Goal: Information Seeking & Learning: Learn about a topic

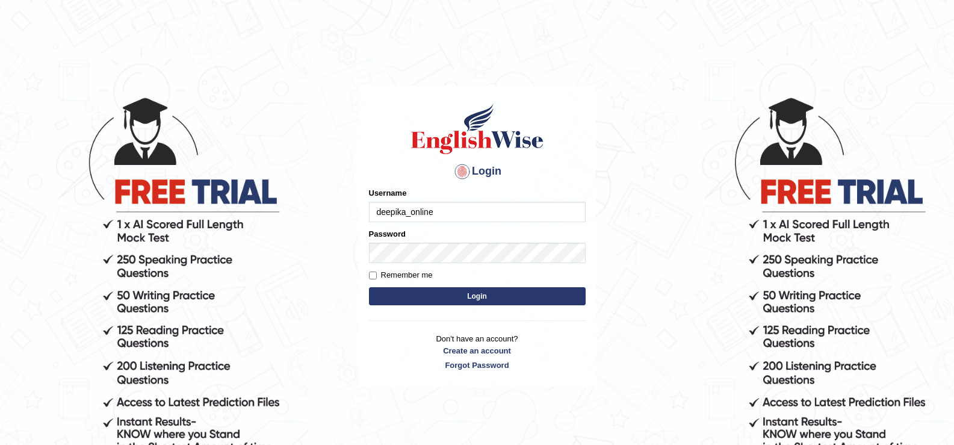
type input "deepika_online"
click at [389, 299] on button "Login" at bounding box center [477, 296] width 217 height 18
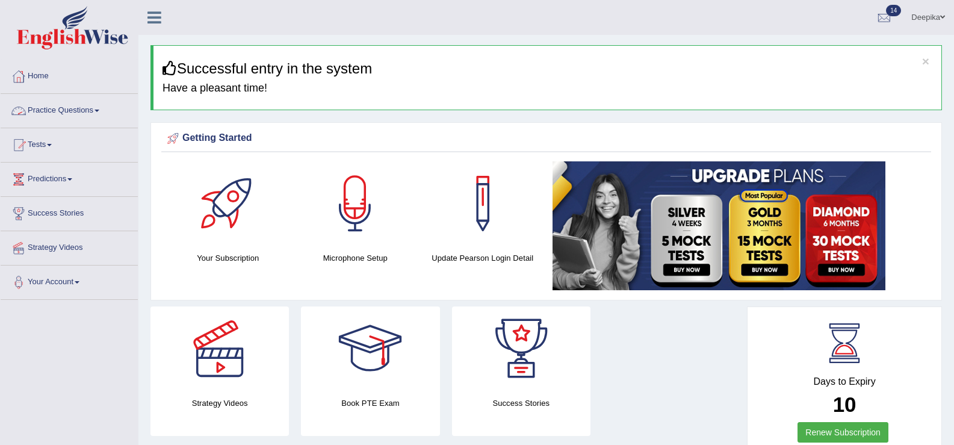
click at [99, 113] on link "Practice Questions" at bounding box center [69, 109] width 137 height 30
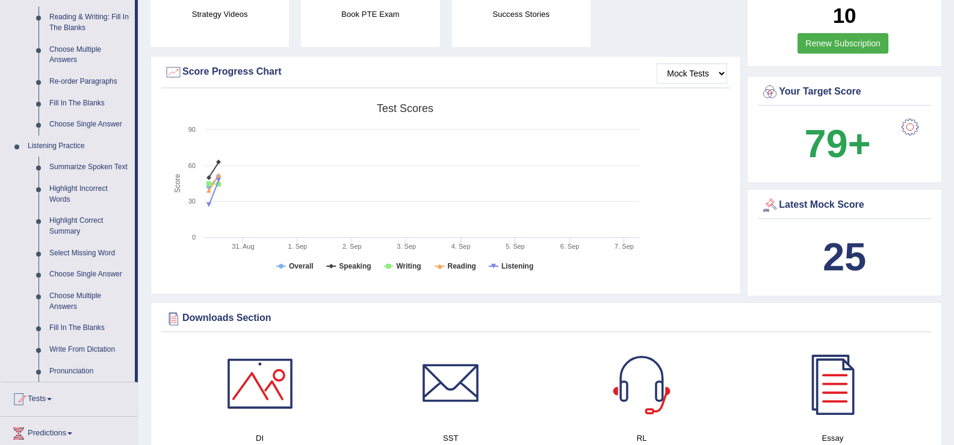
scroll to position [518, 0]
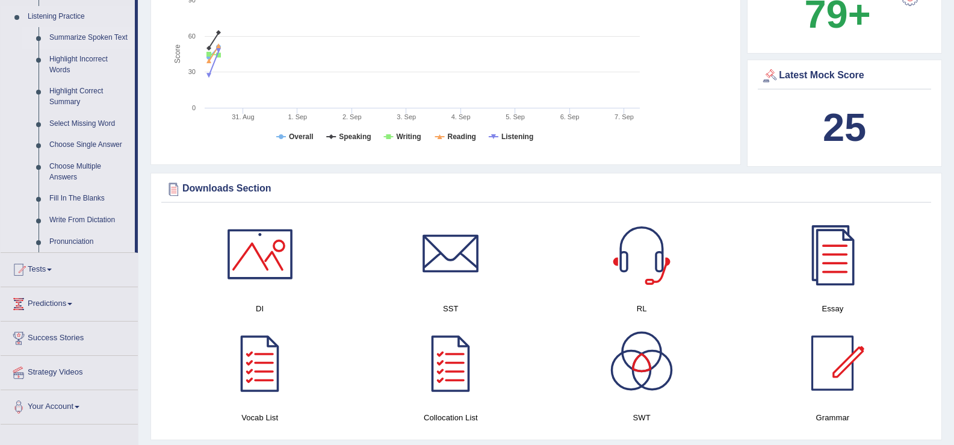
click at [97, 36] on link "Summarize Spoken Text" at bounding box center [89, 38] width 91 height 22
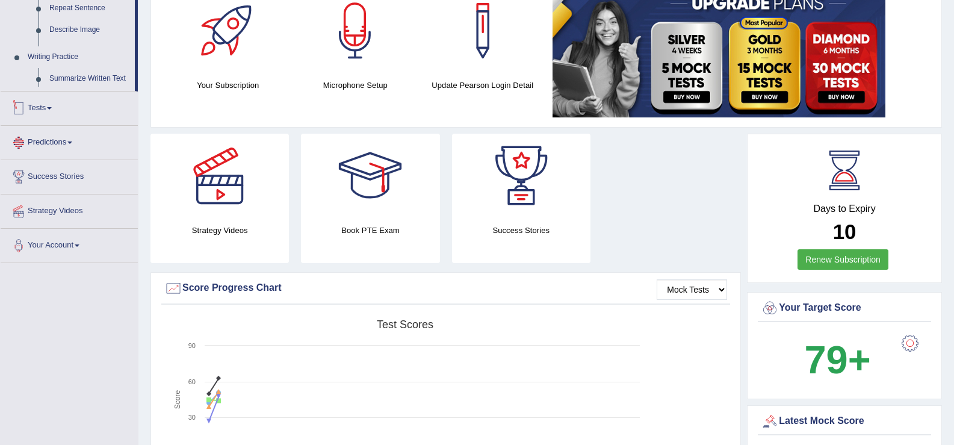
scroll to position [340, 0]
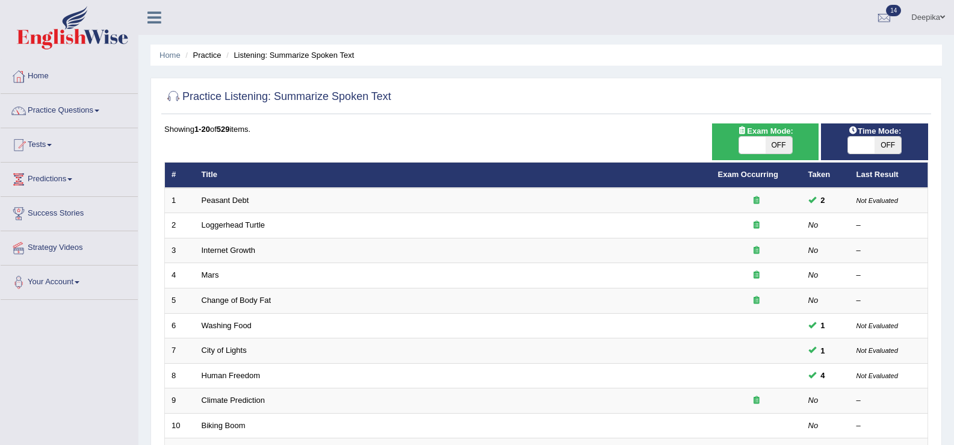
scroll to position [352, 0]
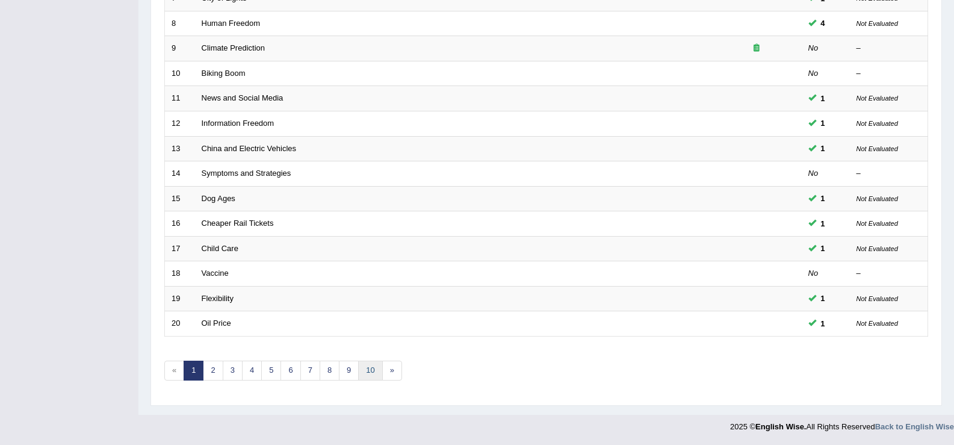
click at [370, 372] on link "10" at bounding box center [370, 371] width 24 height 20
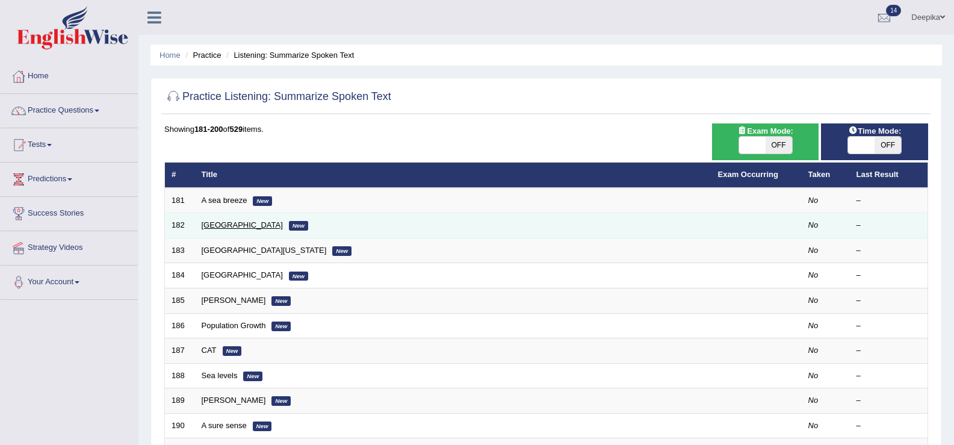
click at [218, 228] on link "[GEOGRAPHIC_DATA]" at bounding box center [242, 224] width 81 height 9
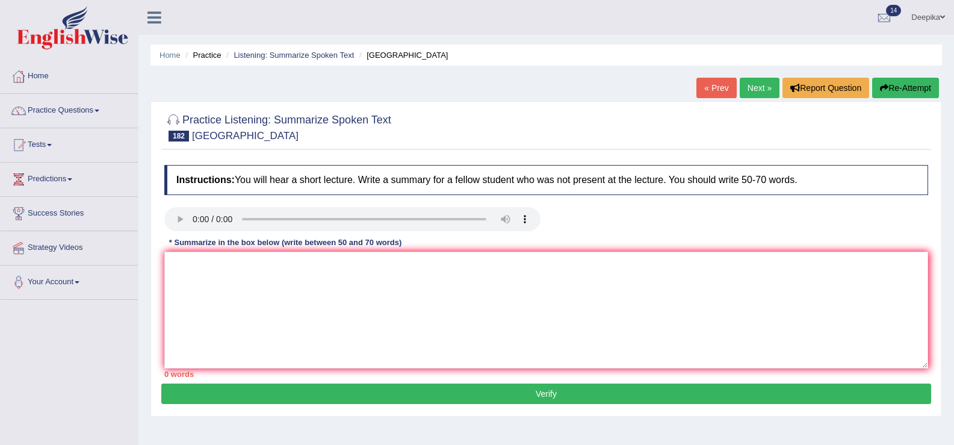
click at [94, 108] on link "Practice Questions" at bounding box center [69, 109] width 137 height 30
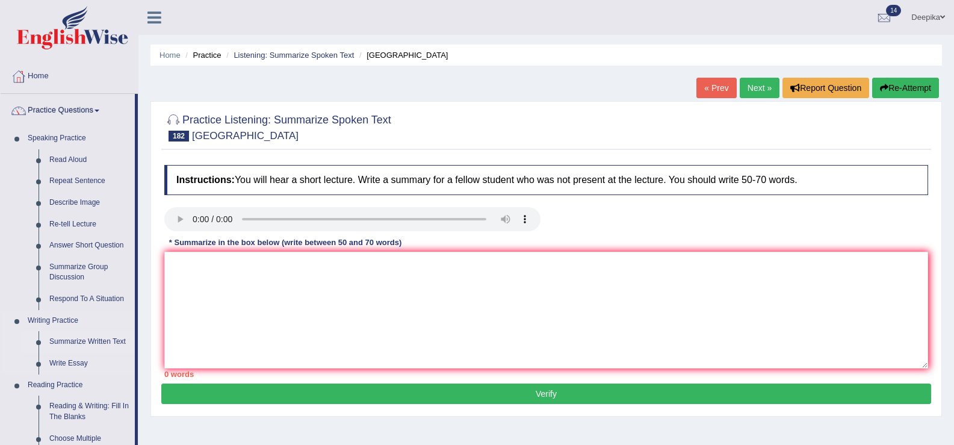
click at [93, 345] on link "Summarize Written Text" at bounding box center [89, 342] width 91 height 22
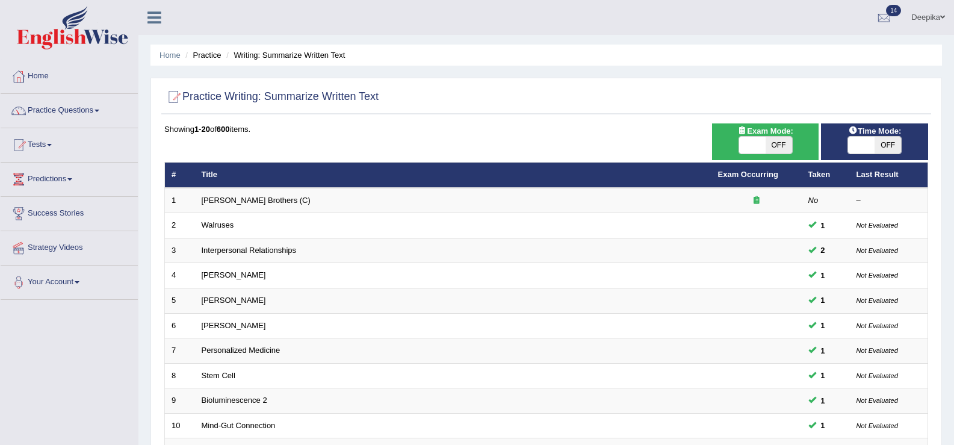
scroll to position [352, 0]
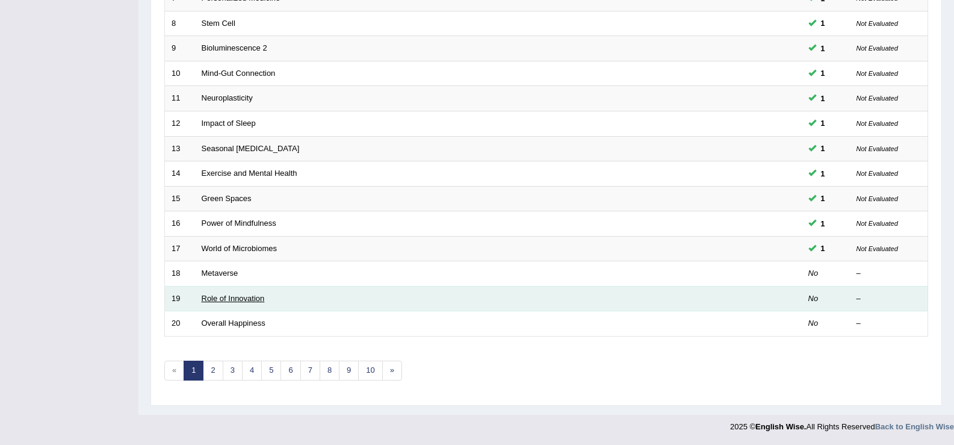
click at [237, 302] on link "Role of Innovation" at bounding box center [233, 298] width 63 height 9
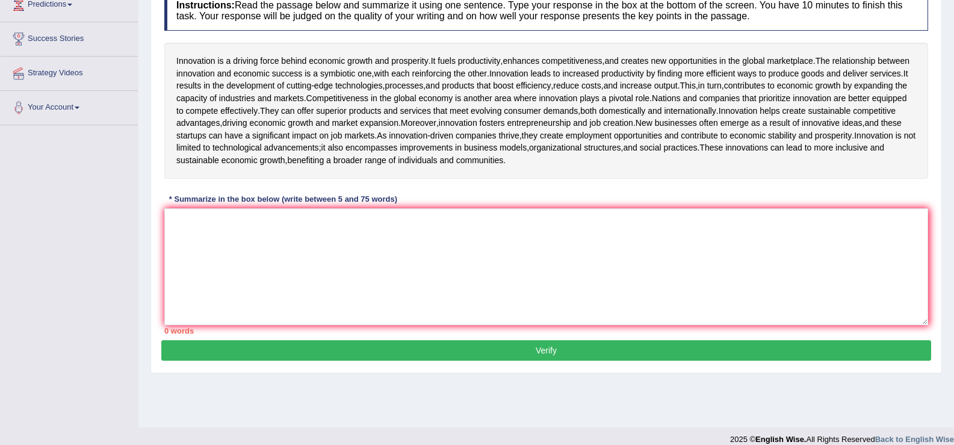
scroll to position [187, 0]
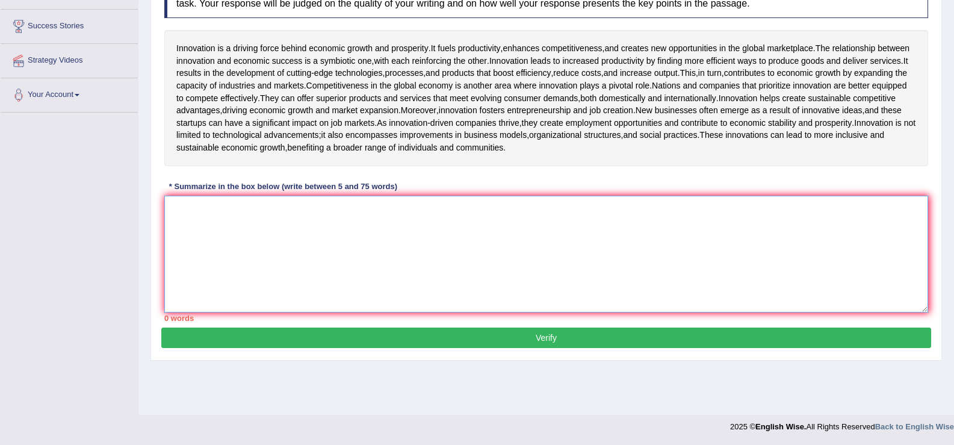
click at [186, 256] on textarea at bounding box center [546, 254] width 764 height 117
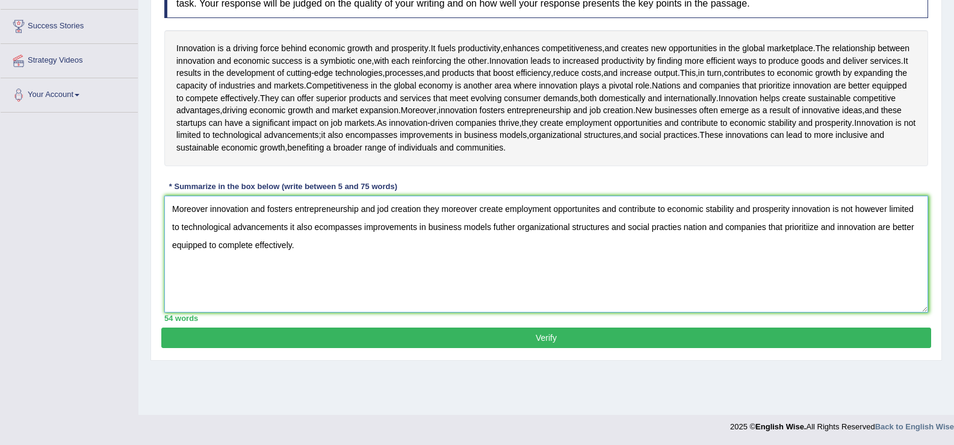
type textarea "Moreover innovation and fosters entrepreneurship and jod creation they moreover…"
click at [552, 348] on button "Verify" at bounding box center [546, 338] width 770 height 20
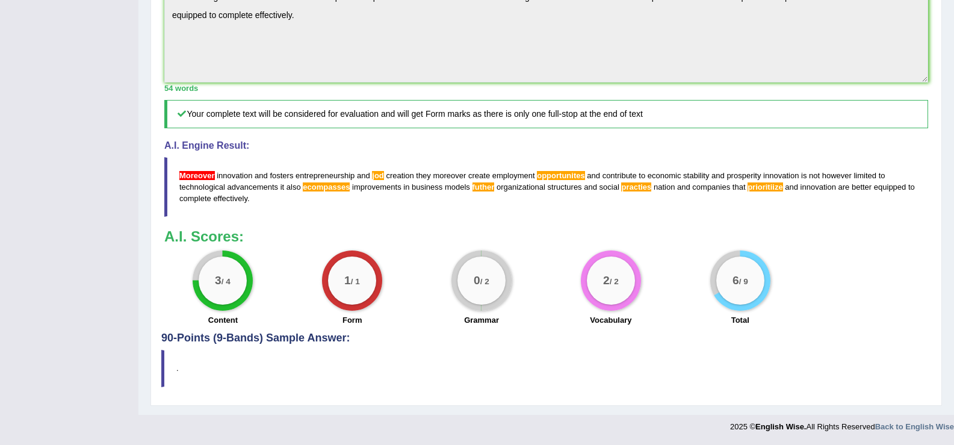
scroll to position [48, 0]
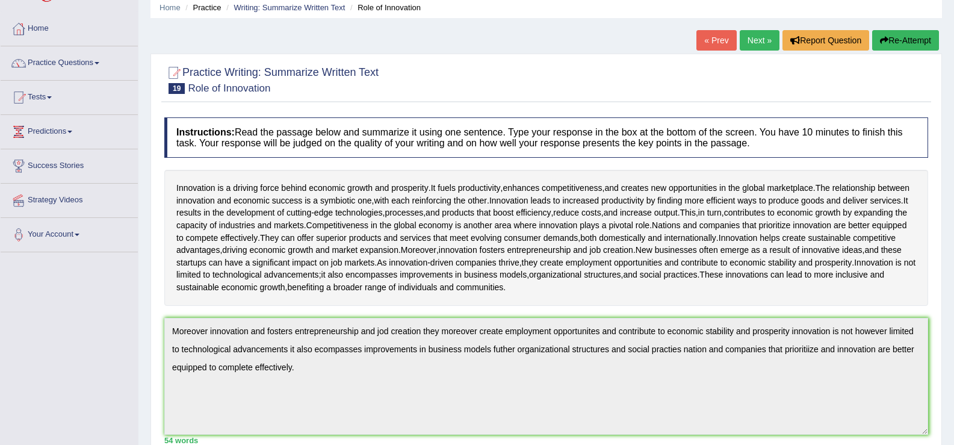
click at [767, 43] on link "Next »" at bounding box center [760, 40] width 40 height 20
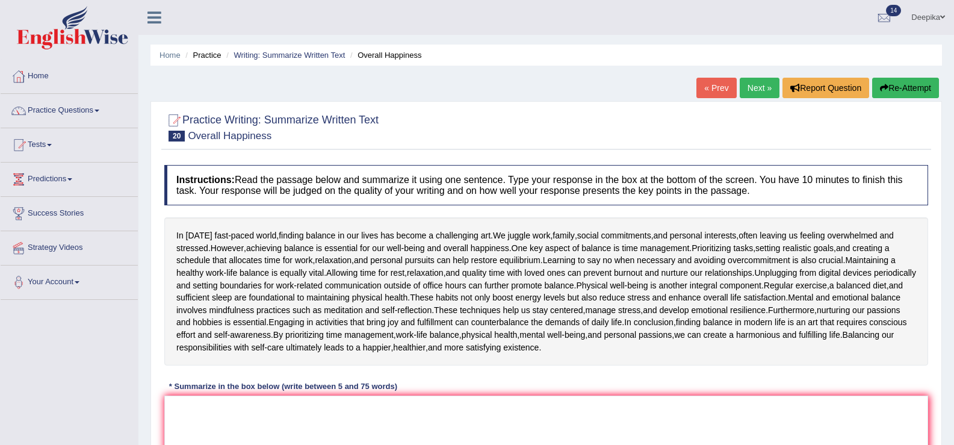
scroll to position [187, 0]
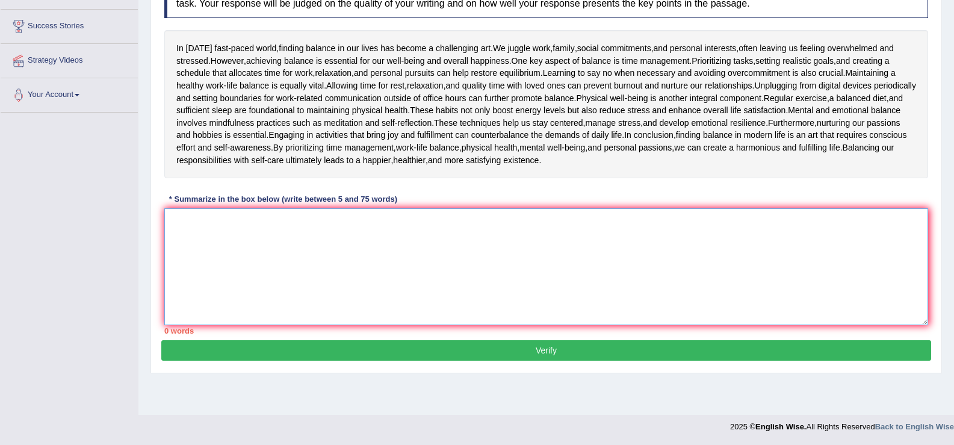
click at [208, 234] on textarea at bounding box center [546, 266] width 764 height 117
type textarea "H"
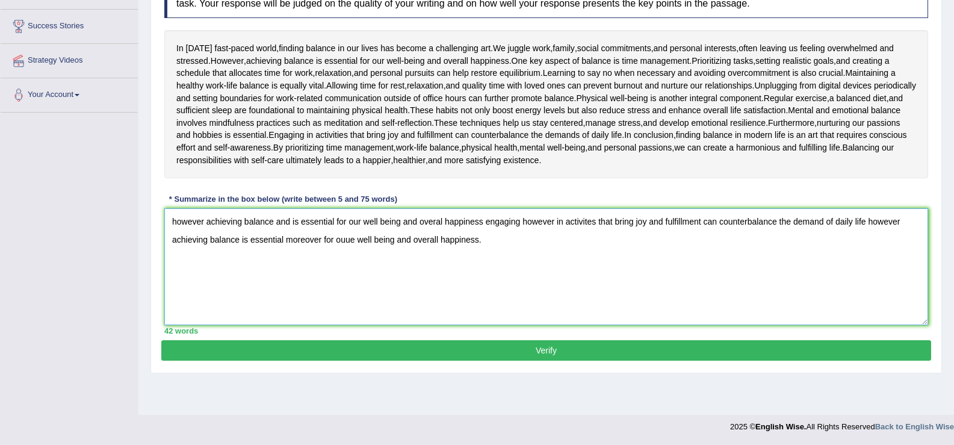
type textarea "however achieving balance and is essential for our well being and overal happin…"
click at [538, 356] on button "Verify" at bounding box center [546, 350] width 770 height 20
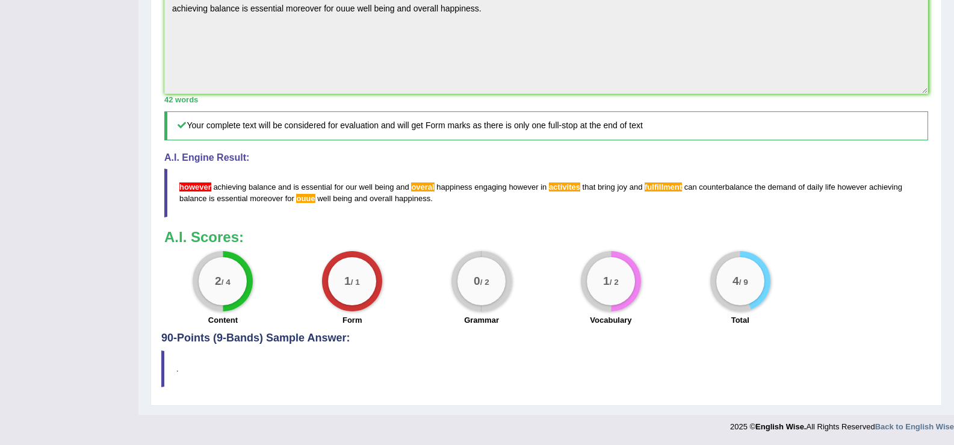
scroll to position [11, 0]
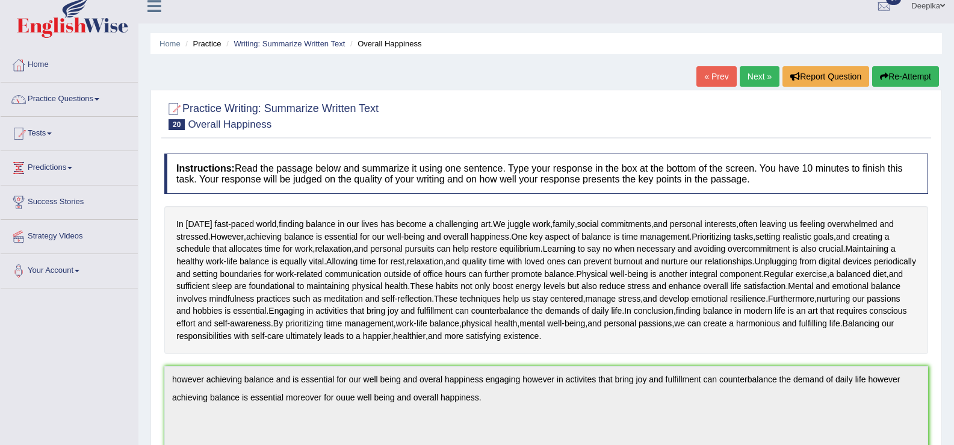
click at [762, 75] on link "Next »" at bounding box center [760, 76] width 40 height 20
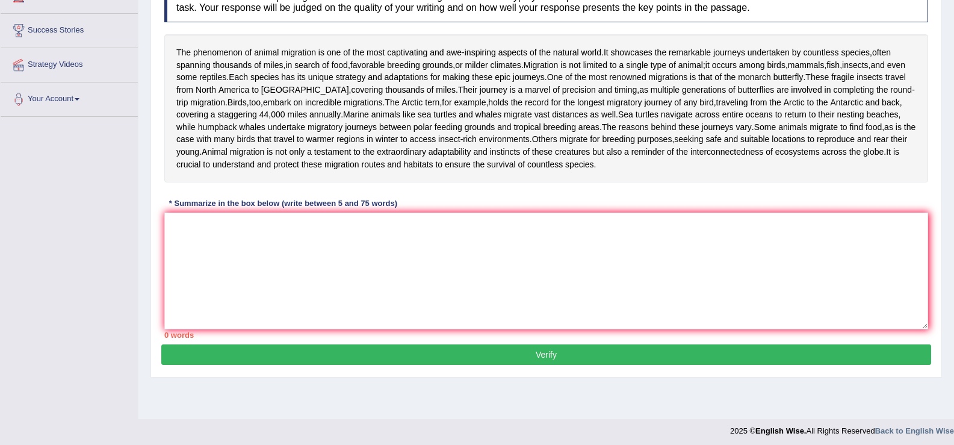
scroll to position [204, 0]
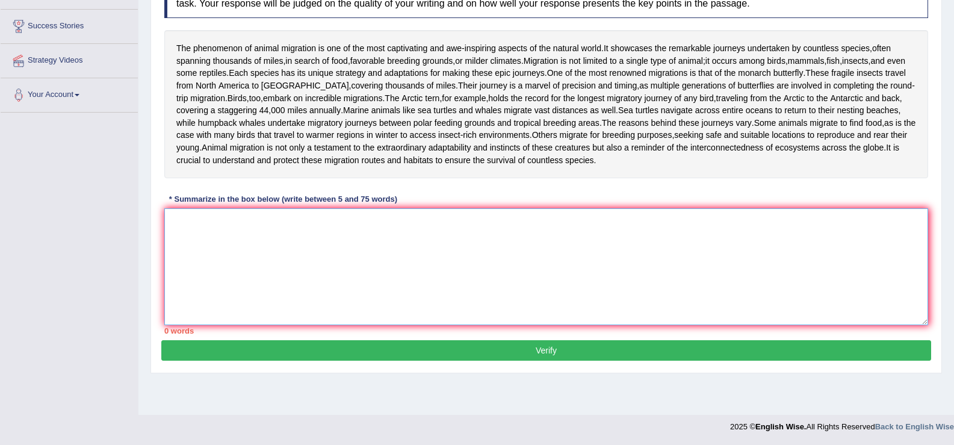
click at [185, 258] on textarea at bounding box center [546, 266] width 764 height 117
type textarea "T"
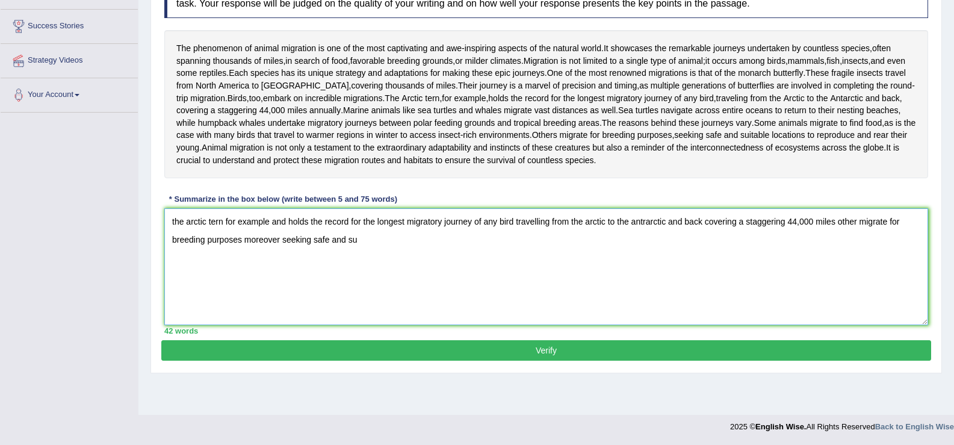
click at [173, 252] on textarea "the arctic tern for example and holds the record for the longest migratory jour…" at bounding box center [546, 266] width 764 height 117
click at [179, 252] on textarea "Tthe arctic tern for example and holds the record for the longest migratory jou…" at bounding box center [546, 266] width 764 height 117
click at [191, 252] on textarea "The arctic tern for example and holds the record for the longest migratory jour…" at bounding box center [546, 266] width 764 height 117
click at [195, 253] on textarea "TheAarctic tern for example and holds the record for the longest migratory jour…" at bounding box center [546, 266] width 764 height 117
click at [185, 252] on textarea "TheArctic tern for example and holds the record for the longest migratory journ…" at bounding box center [546, 266] width 764 height 117
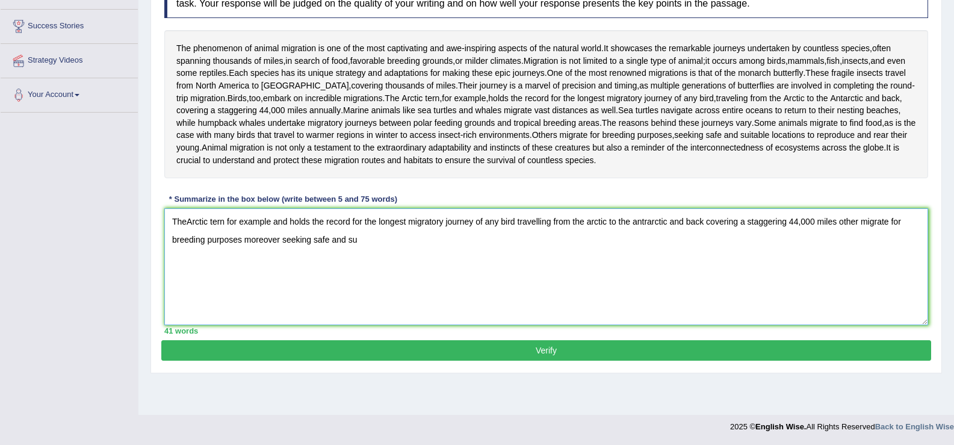
click at [636, 253] on textarea "TheArctic tern for example and holds the record for the longest migratory journ…" at bounding box center [546, 266] width 764 height 117
click at [844, 254] on textarea "TheArctic tern for example and holds the record for the longest migratory journ…" at bounding box center [546, 266] width 764 height 117
click at [355, 271] on textarea "TheArctic tern for example and holds the record for the longest migratory journ…" at bounding box center [546, 266] width 764 height 117
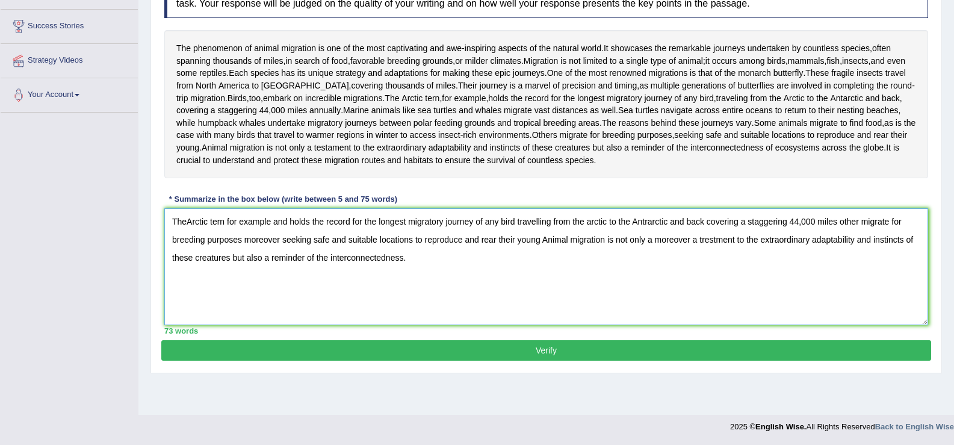
type textarea "TheArctic tern for example and holds the record for the longest migratory journ…"
click at [490, 361] on button "Verify" at bounding box center [546, 350] width 770 height 20
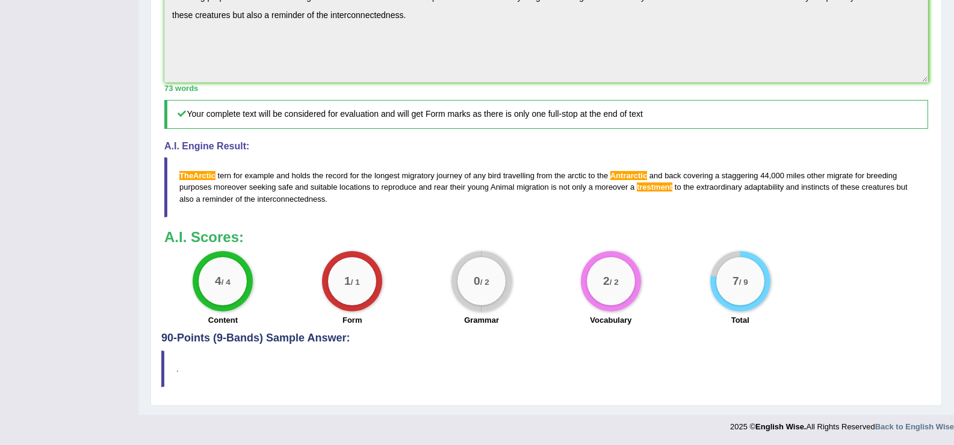
scroll to position [73, 0]
